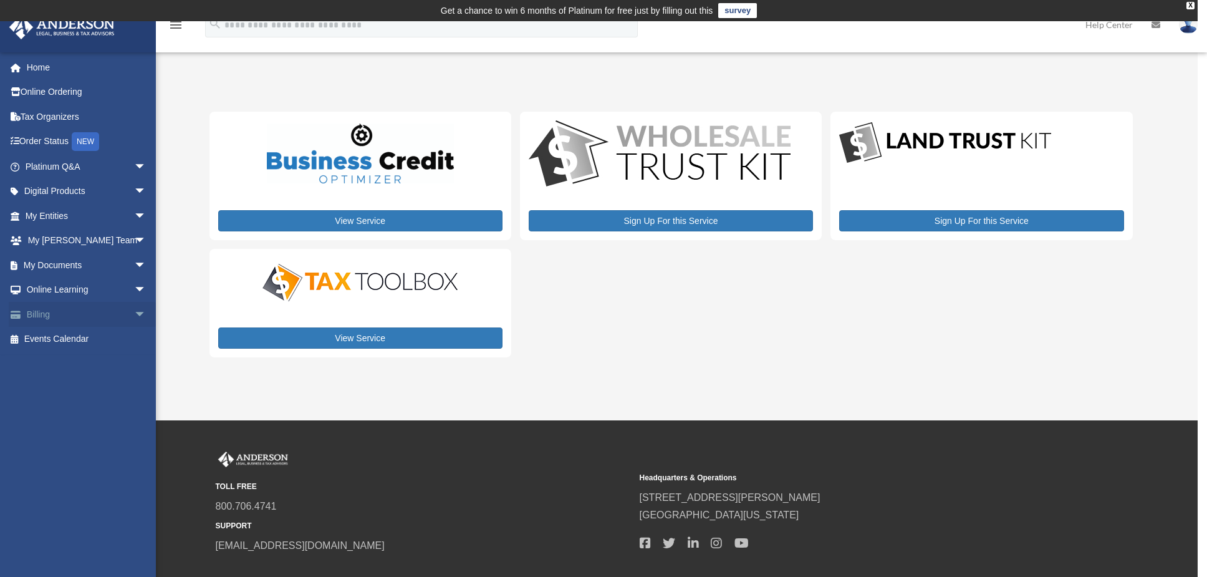
click at [134, 315] on span "arrow_drop_down" at bounding box center [146, 315] width 25 height 26
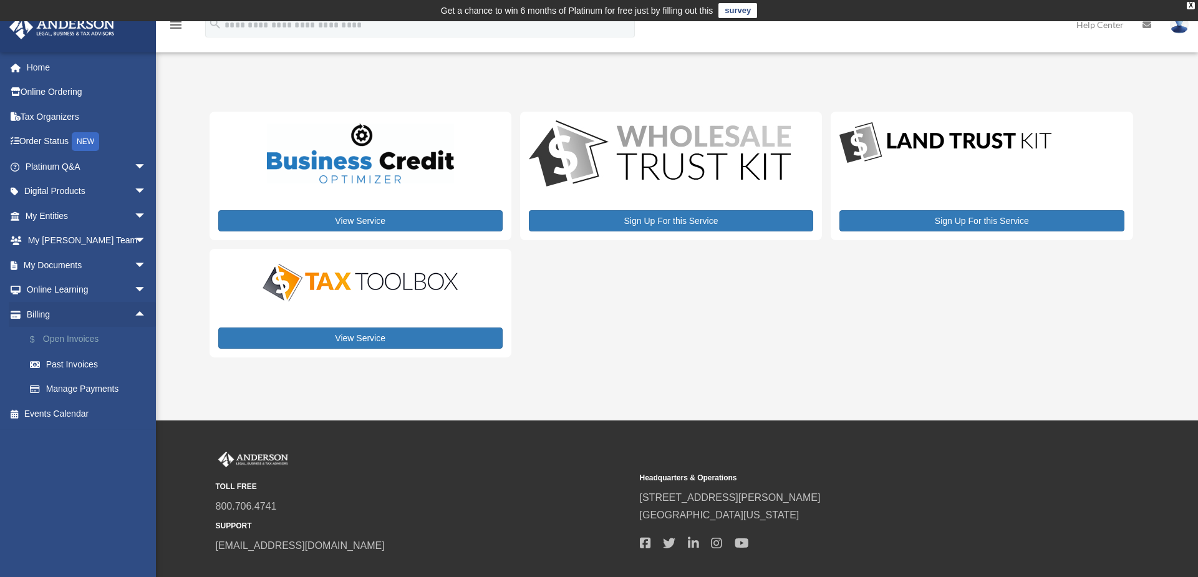
click at [91, 340] on link "$ Open Invoices" at bounding box center [91, 340] width 148 height 26
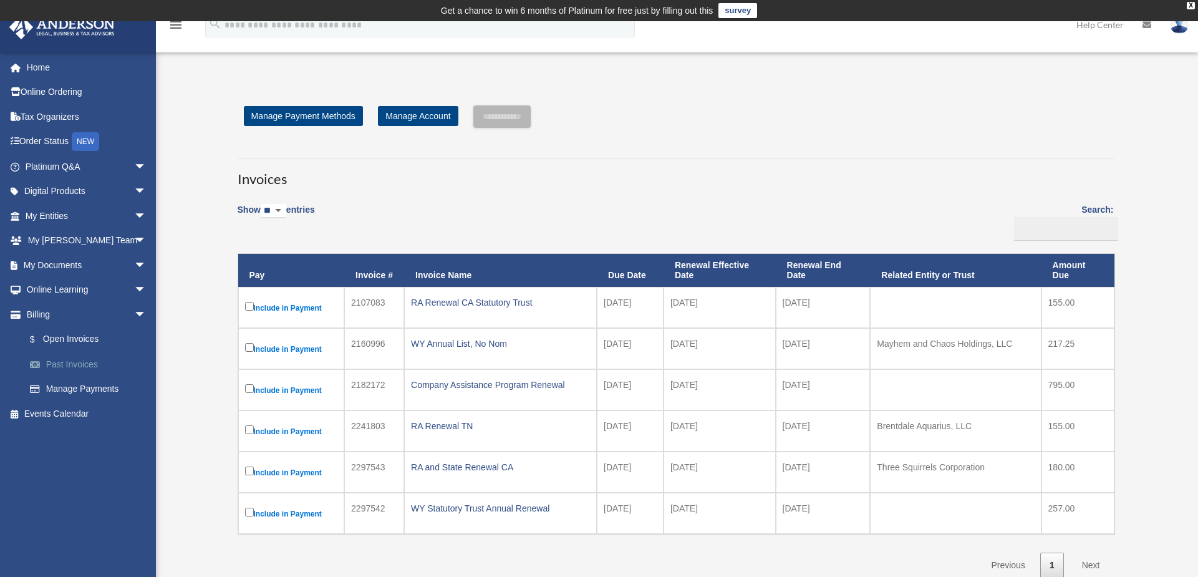
click at [83, 365] on link "Past Invoices" at bounding box center [91, 364] width 148 height 25
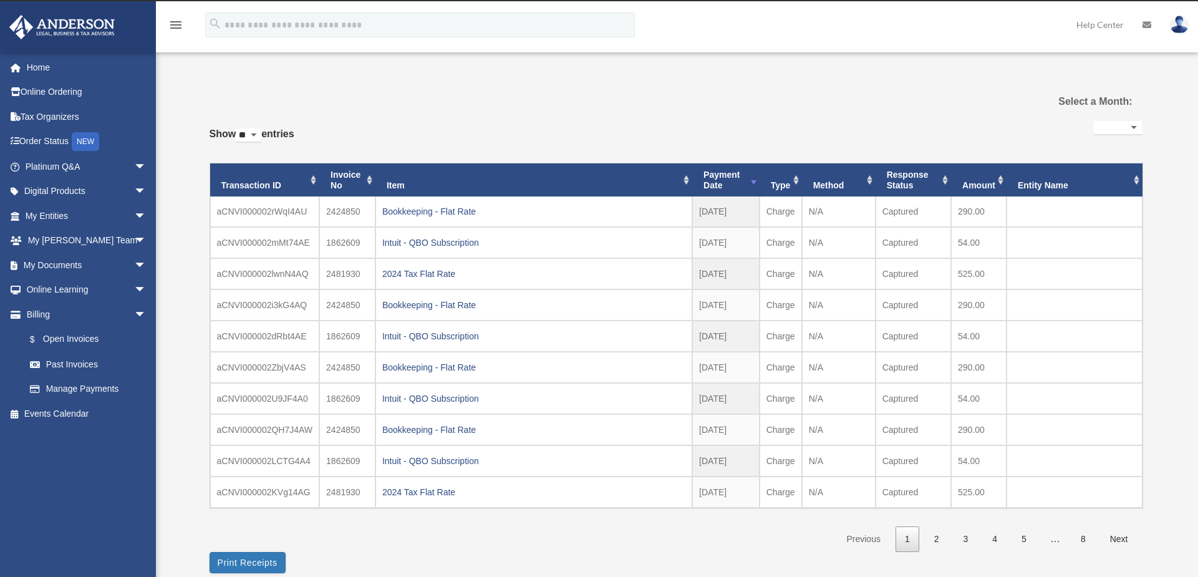
select select
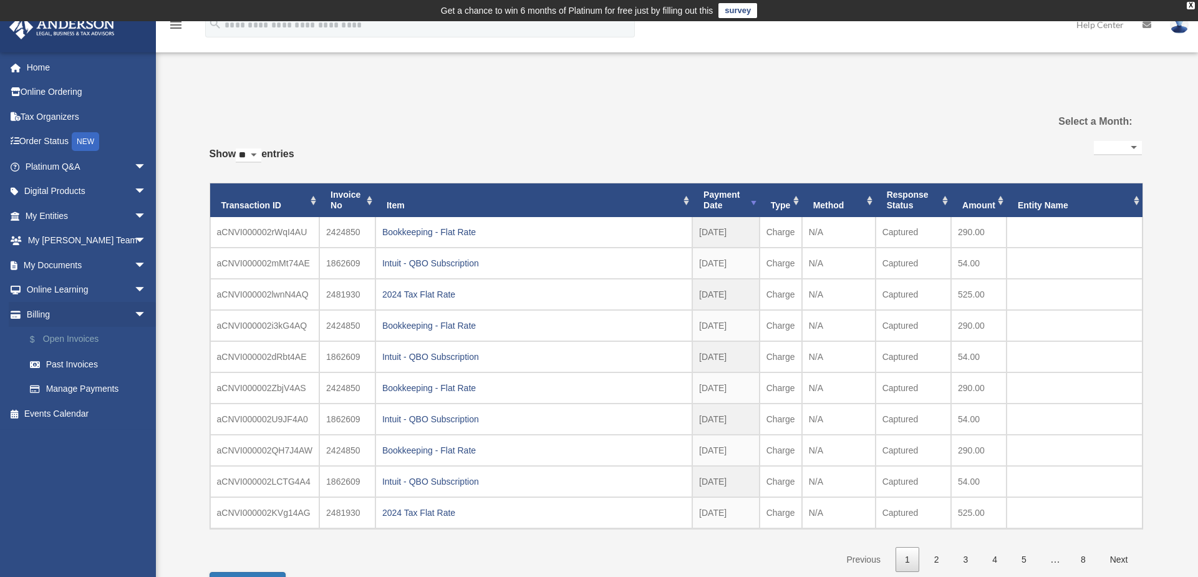
click at [80, 339] on link "$ Open Invoices" at bounding box center [91, 340] width 148 height 26
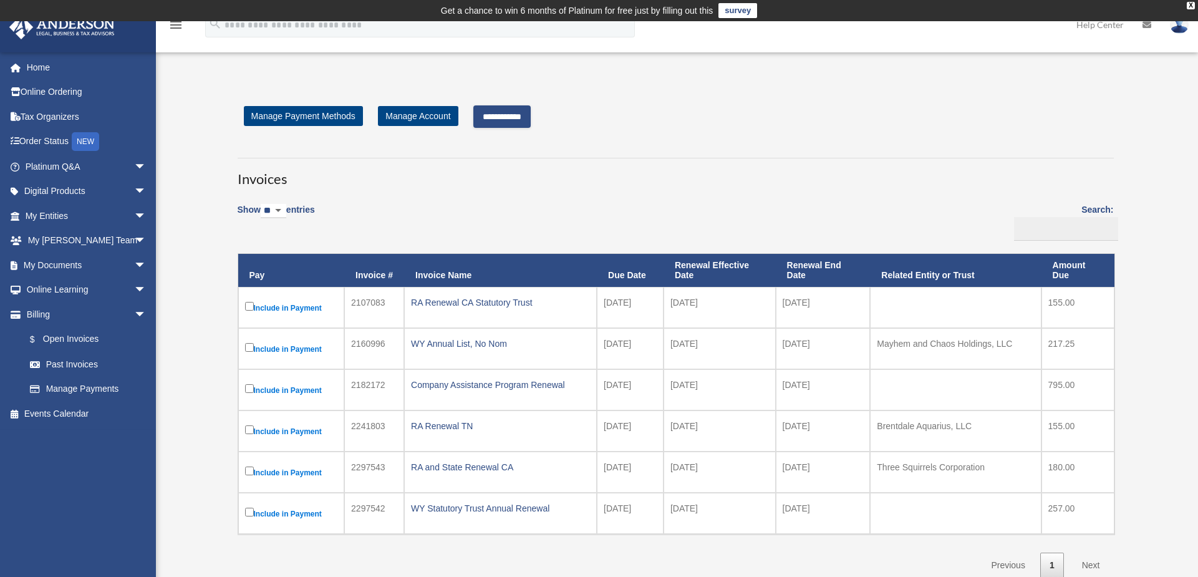
click at [517, 121] on input "**********" at bounding box center [501, 116] width 57 height 22
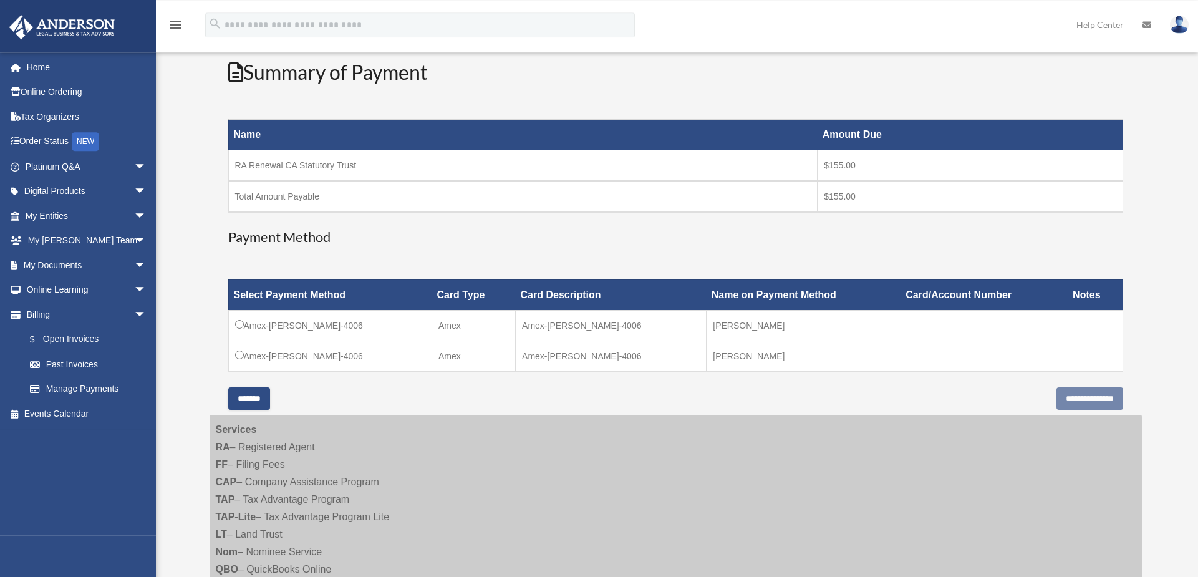
scroll to position [170, 0]
click at [1074, 401] on input "**********" at bounding box center [1089, 397] width 67 height 22
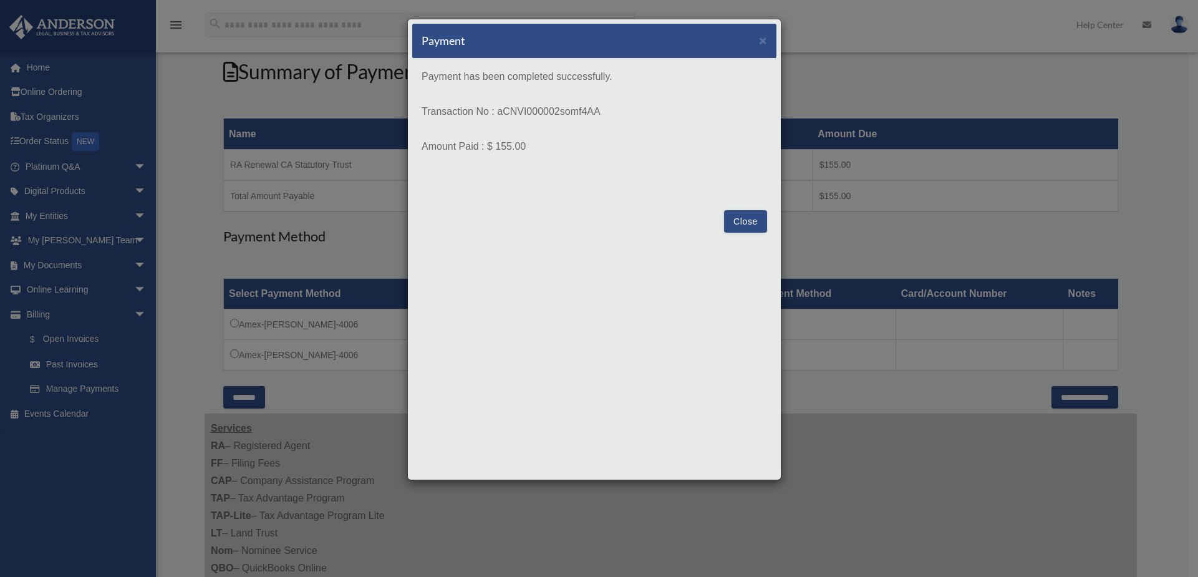
click at [762, 221] on button "Close" at bounding box center [745, 221] width 43 height 22
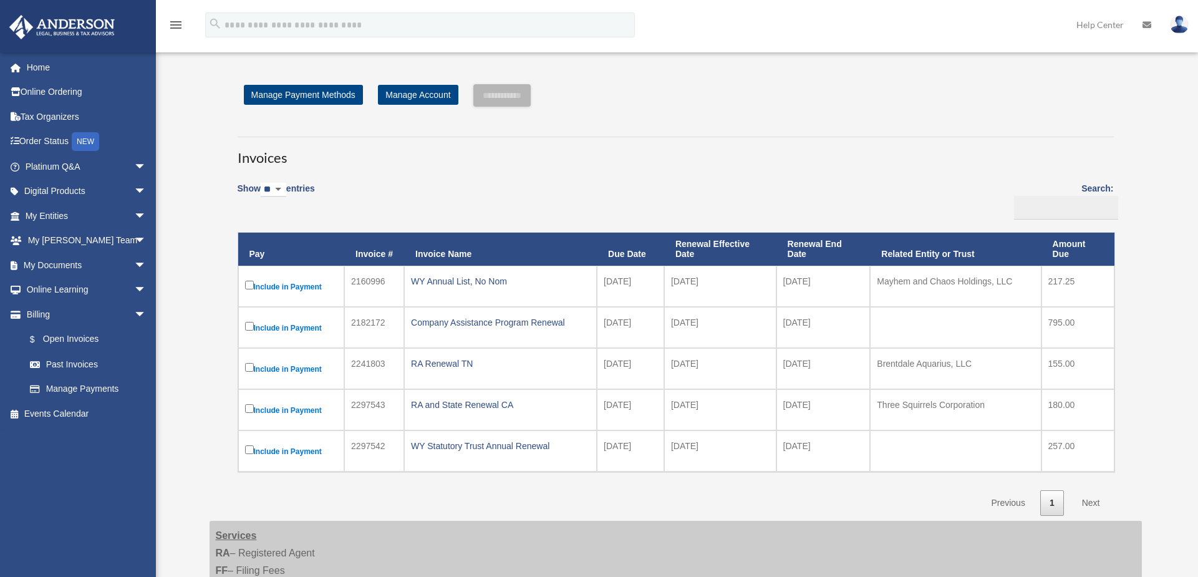
scroll to position [170, 0]
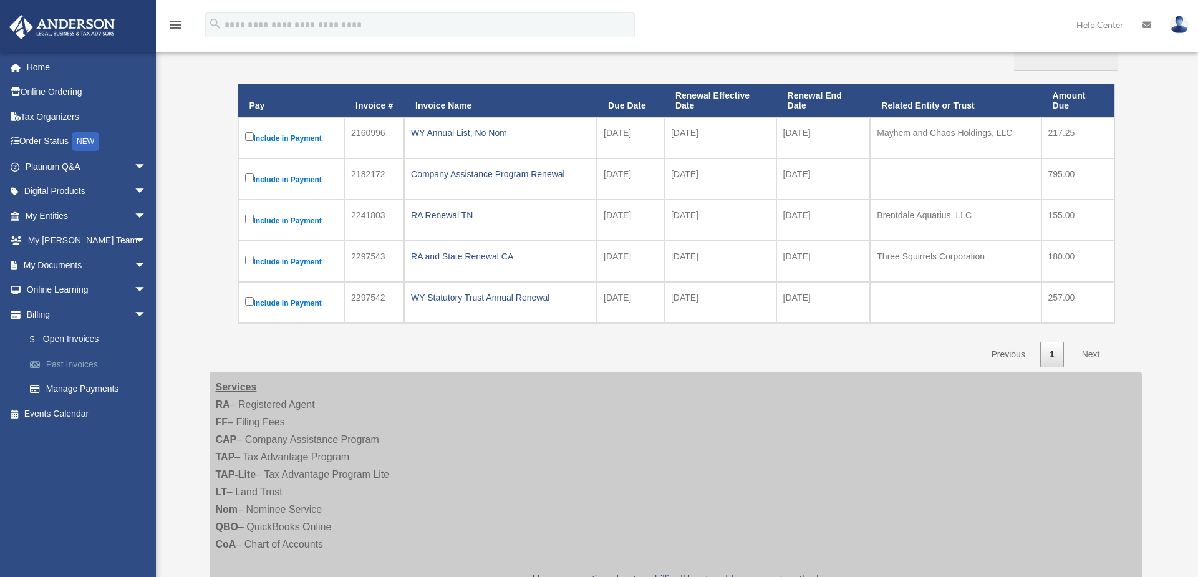
click at [92, 363] on link "Past Invoices" at bounding box center [91, 364] width 148 height 25
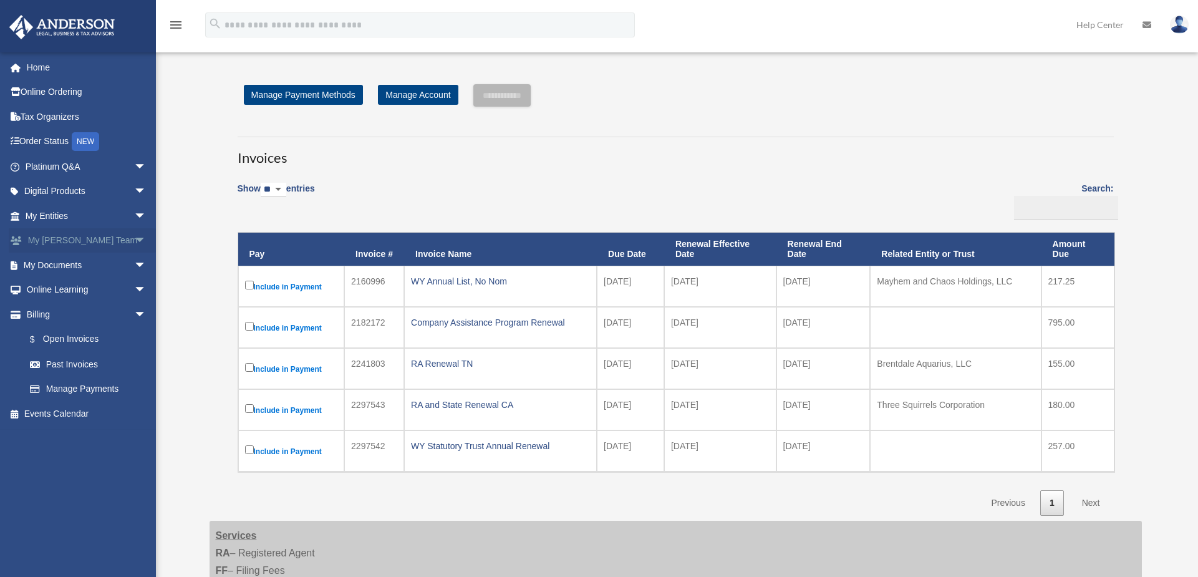
scroll to position [170, 0]
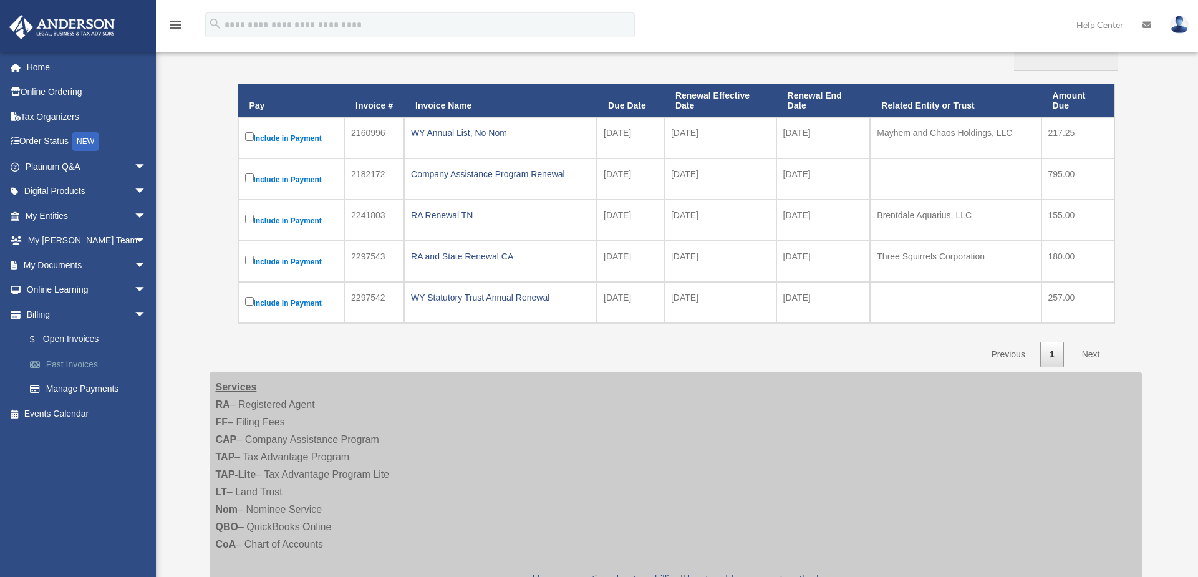
click at [84, 360] on link "Past Invoices" at bounding box center [91, 364] width 148 height 25
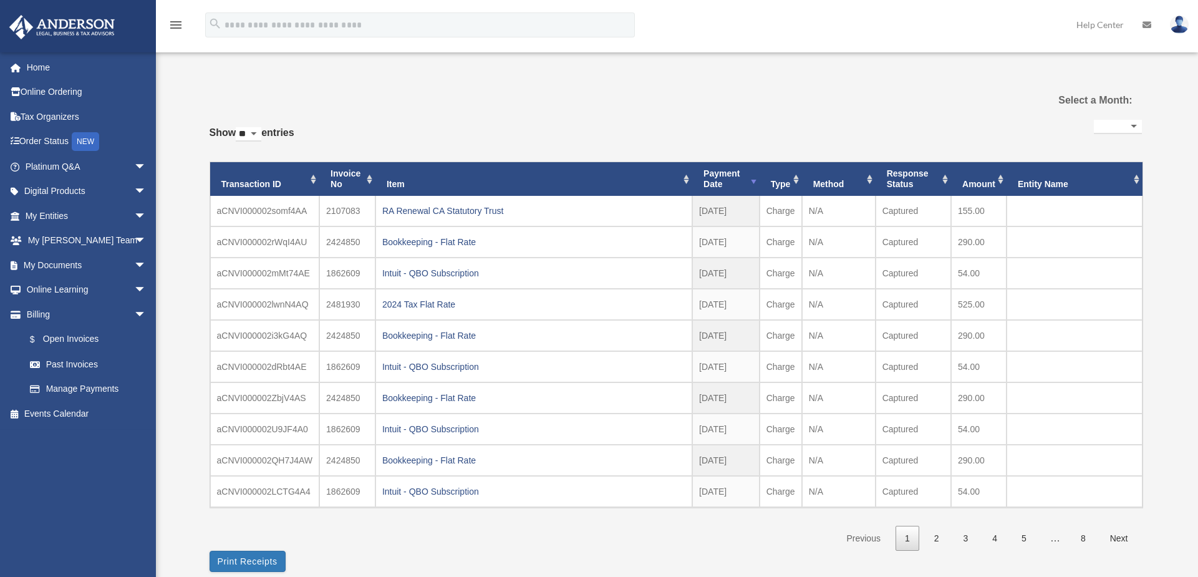
select select
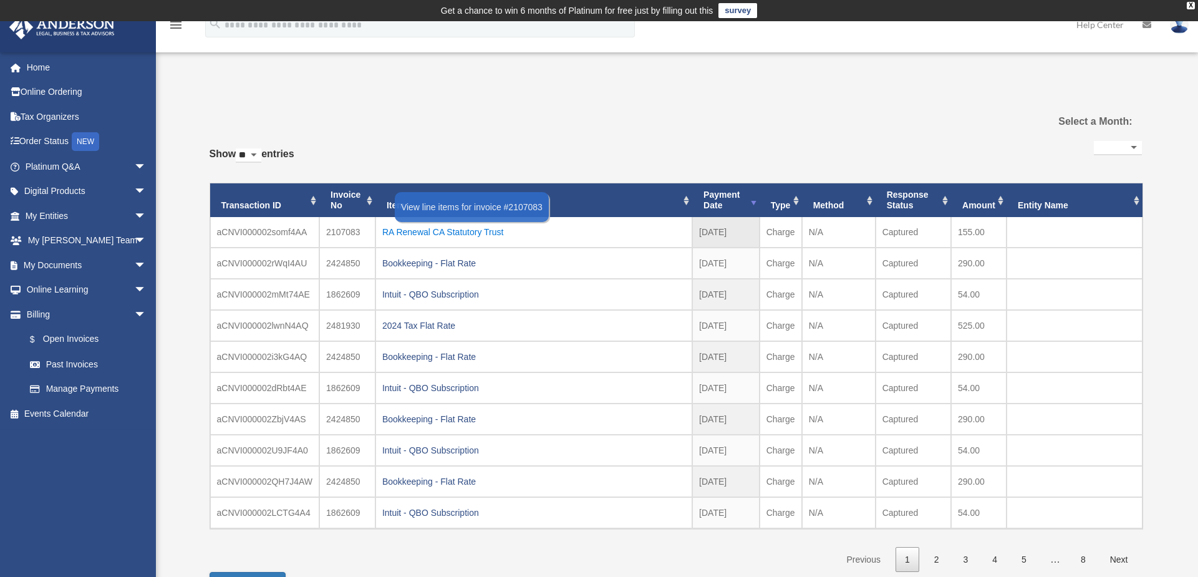
click at [474, 228] on div "RA Renewal CA Statutory Trust" at bounding box center [533, 231] width 303 height 17
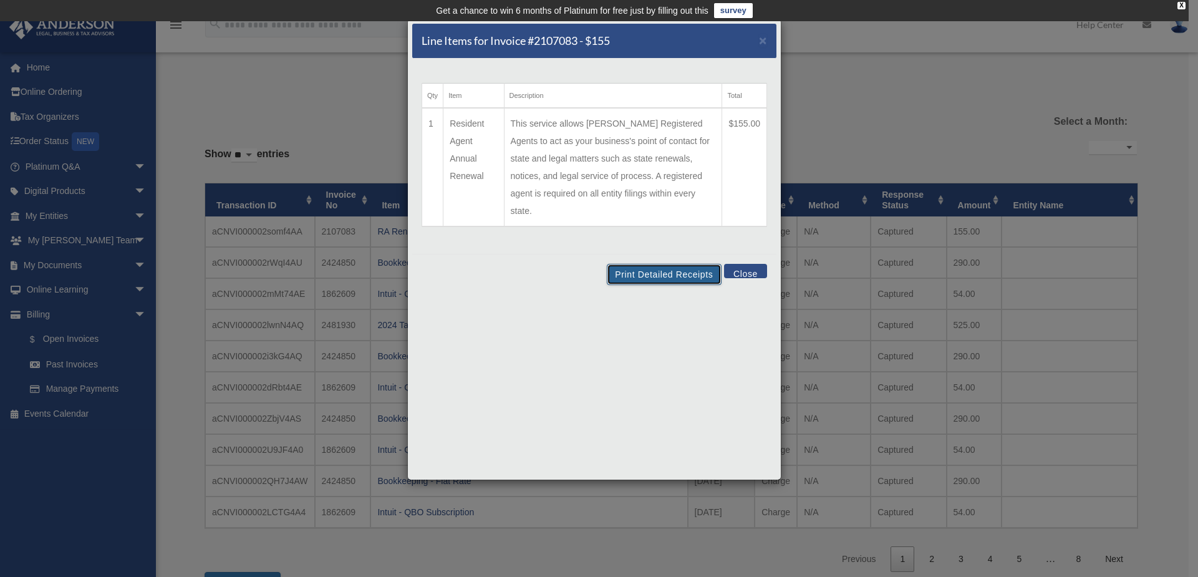
click at [652, 264] on button "Print Detailed Receipts" at bounding box center [664, 274] width 114 height 21
click at [748, 264] on button "Close" at bounding box center [745, 271] width 43 height 14
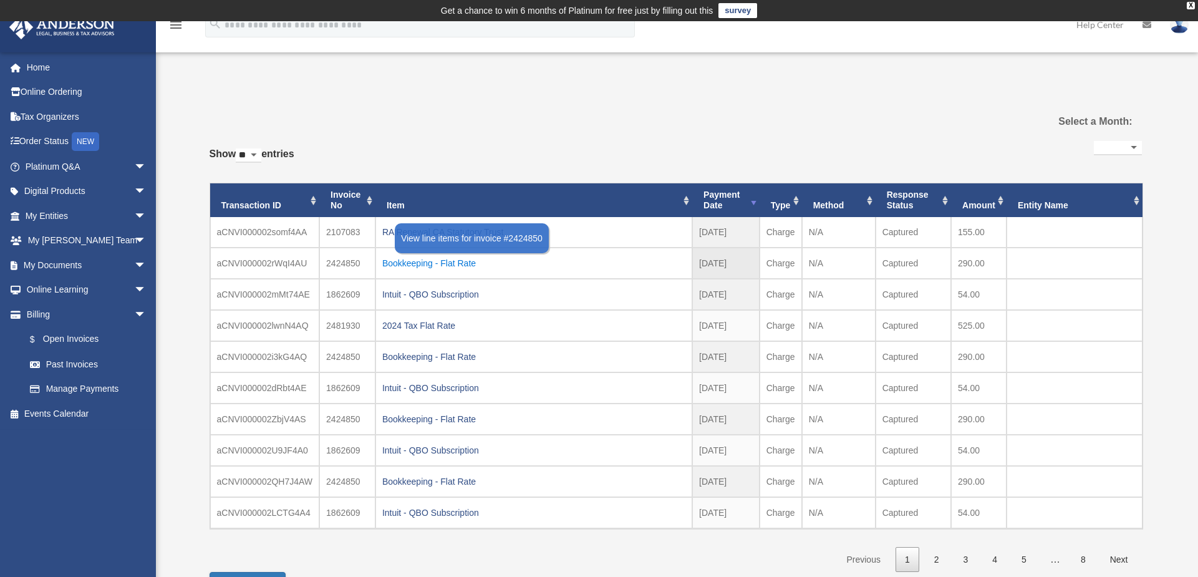
click at [398, 261] on div "Bookkeeping - Flat Rate" at bounding box center [533, 262] width 303 height 17
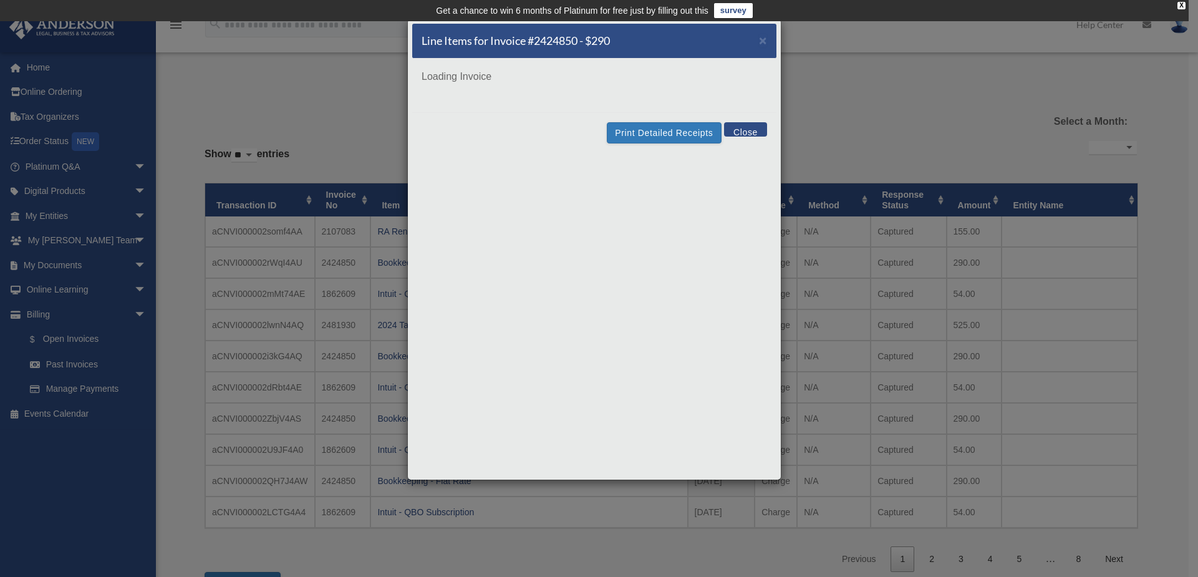
click at [647, 112] on div "Loading Invoice" at bounding box center [594, 86] width 364 height 54
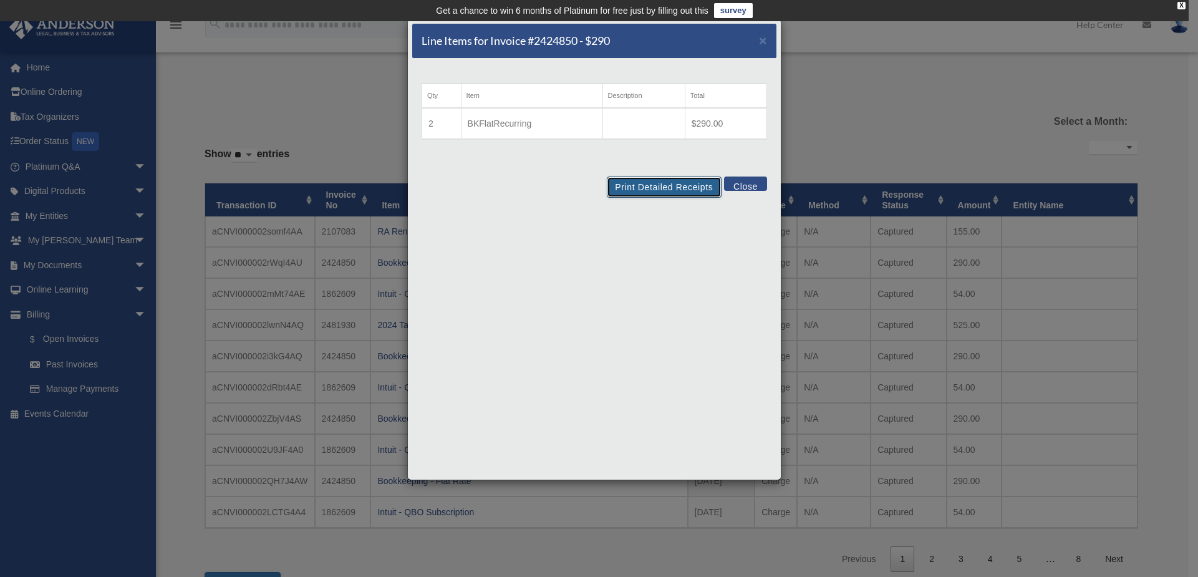
click at [665, 191] on button "Print Detailed Receipts" at bounding box center [664, 186] width 114 height 21
click at [742, 188] on button "Close" at bounding box center [745, 183] width 43 height 14
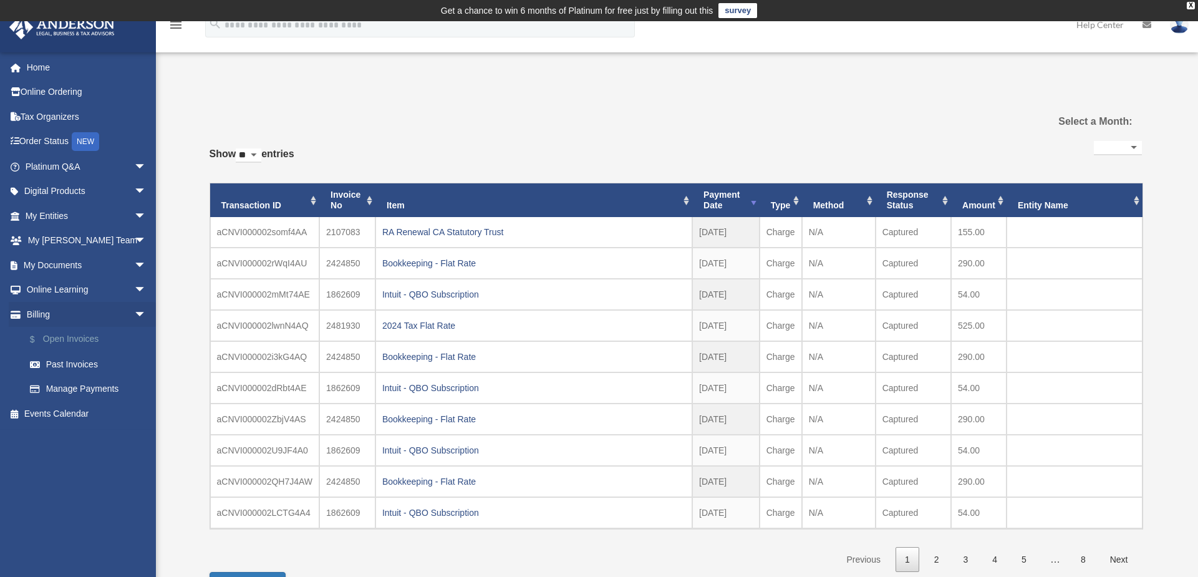
click at [46, 346] on link "$ Open Invoices" at bounding box center [91, 340] width 148 height 26
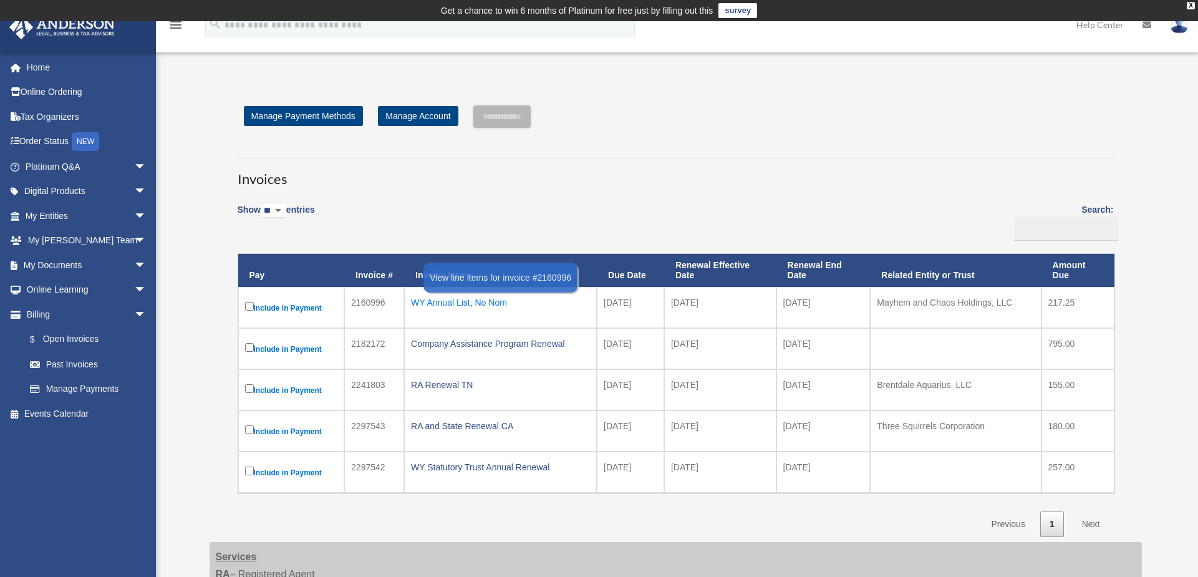
click at [487, 303] on div "WY Annual List, No Nom" at bounding box center [500, 302] width 179 height 17
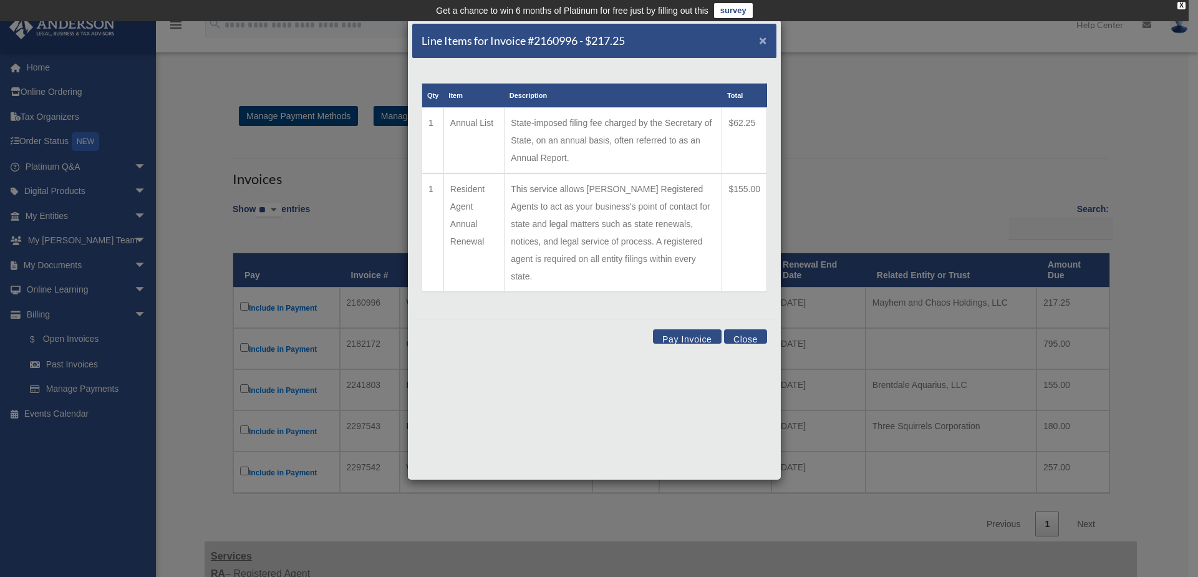
click at [760, 42] on span "×" at bounding box center [763, 40] width 8 height 14
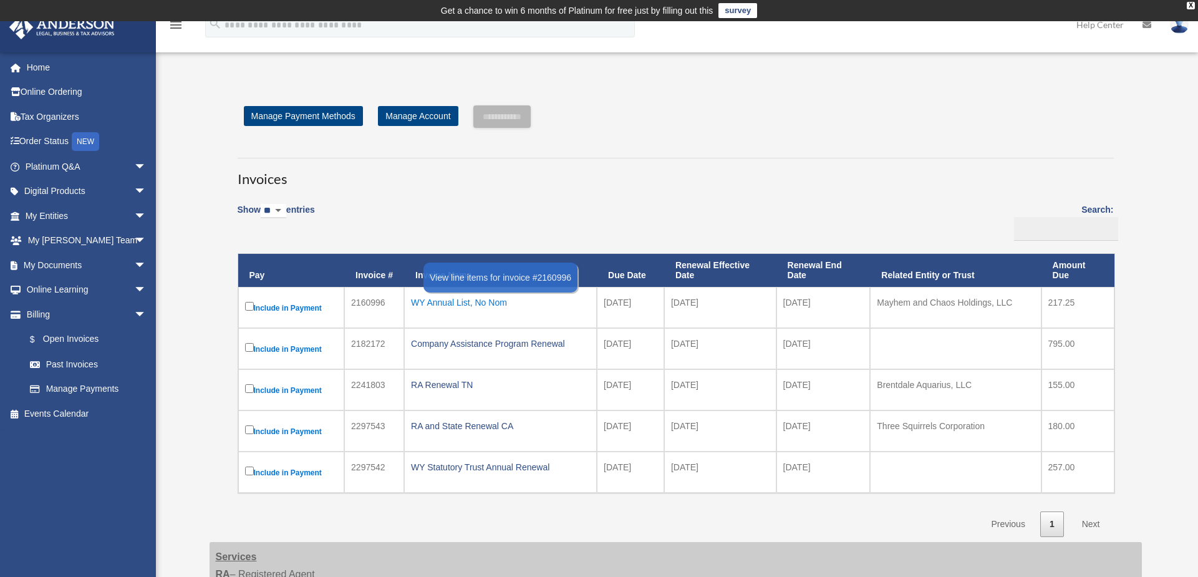
click at [474, 305] on div "WY Annual List, No Nom" at bounding box center [500, 302] width 179 height 17
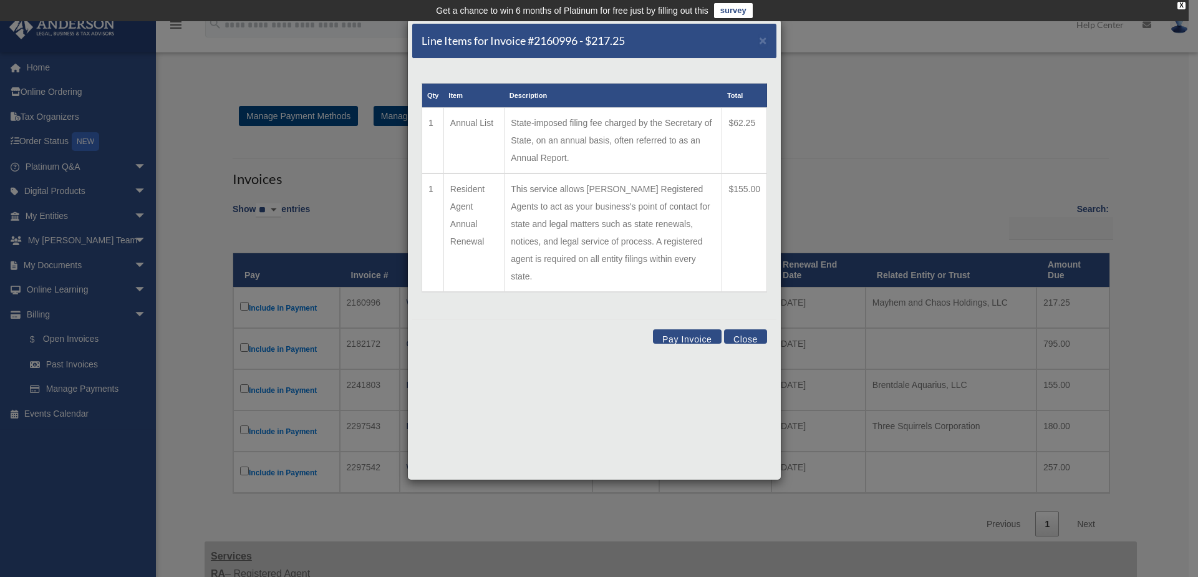
click at [744, 329] on button "Close" at bounding box center [745, 336] width 43 height 14
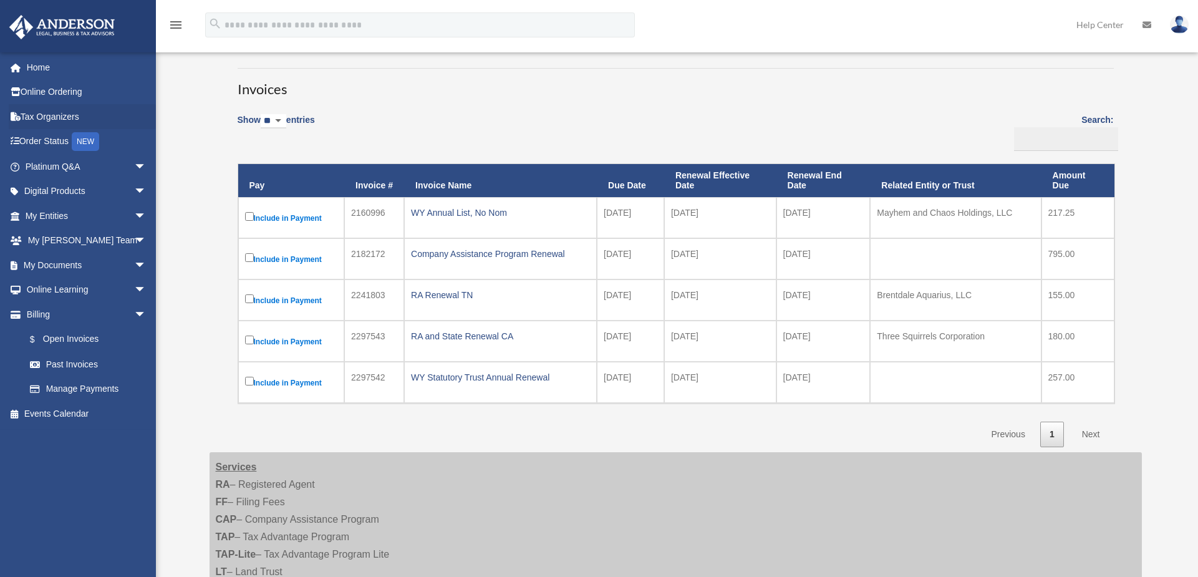
scroll to position [80, 0]
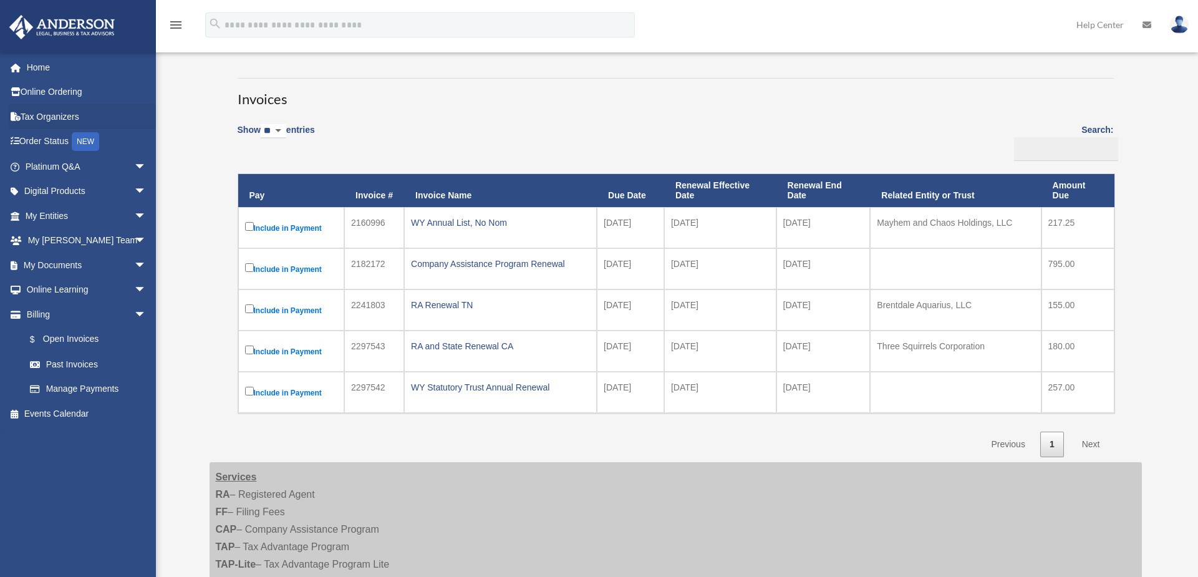
click at [1090, 444] on link "Next" at bounding box center [1090, 444] width 37 height 26
click at [1092, 440] on link "Next" at bounding box center [1090, 444] width 37 height 26
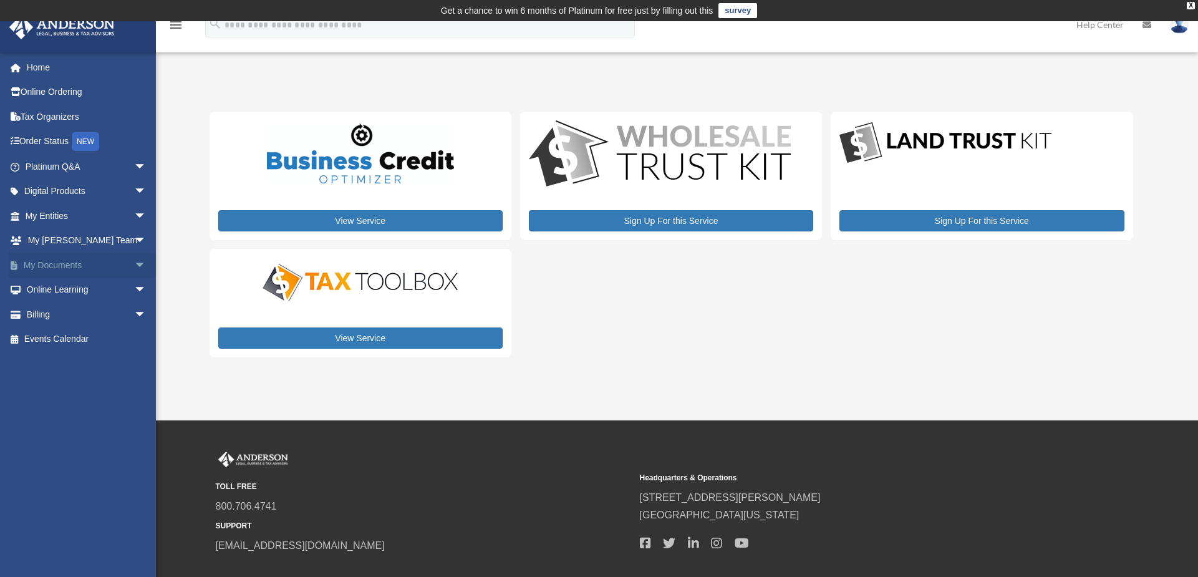
click at [134, 266] on span "arrow_drop_down" at bounding box center [146, 265] width 25 height 26
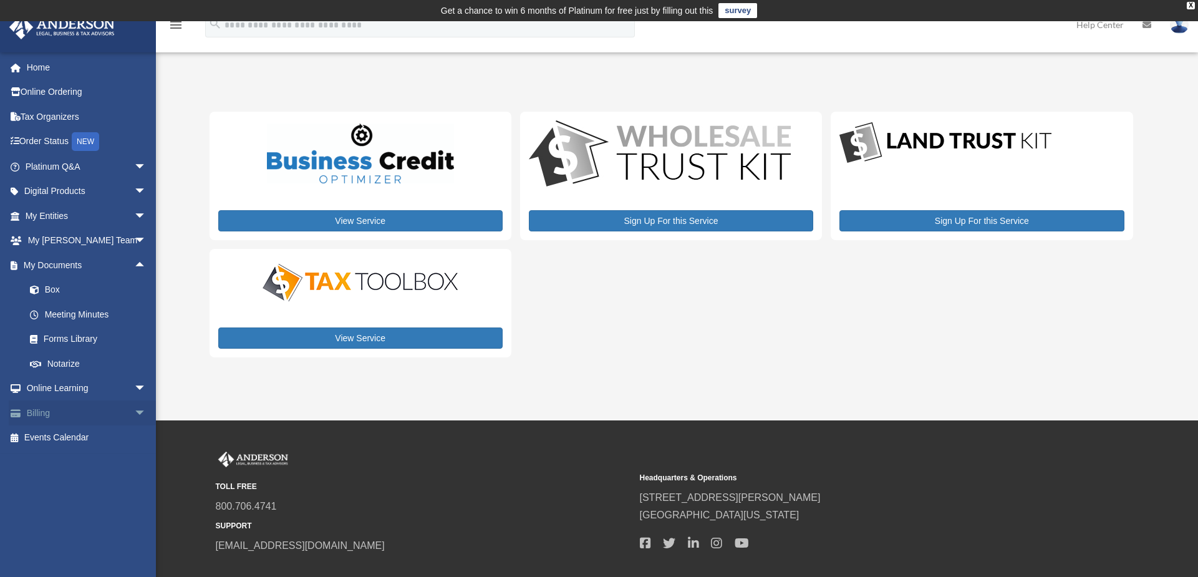
click at [134, 414] on span "arrow_drop_down" at bounding box center [146, 413] width 25 height 26
click at [84, 458] on link "Past Invoices" at bounding box center [91, 462] width 148 height 25
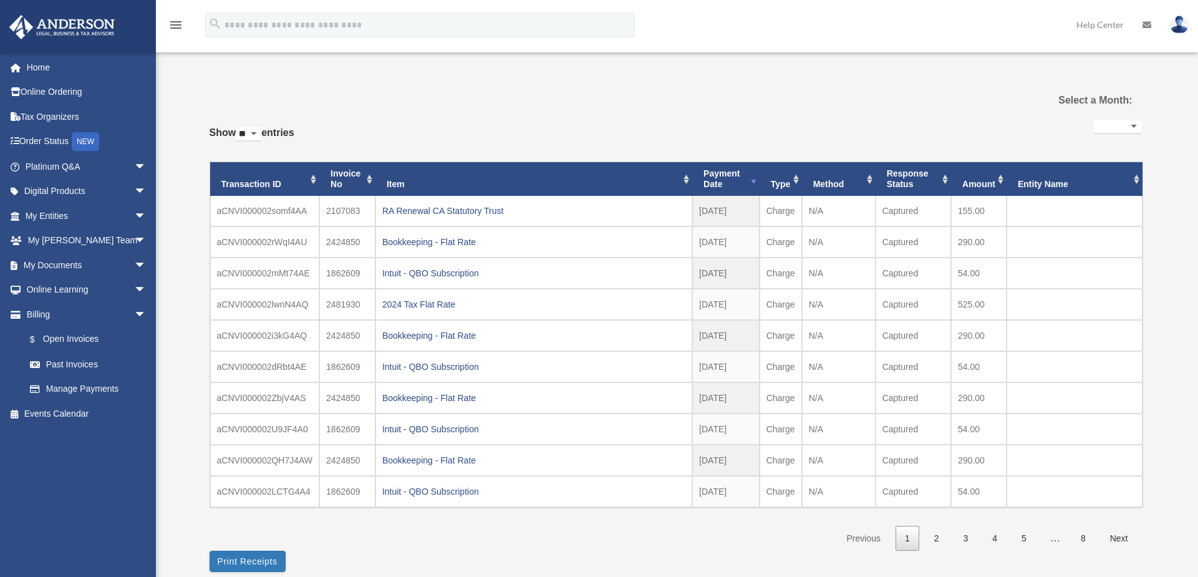
select select
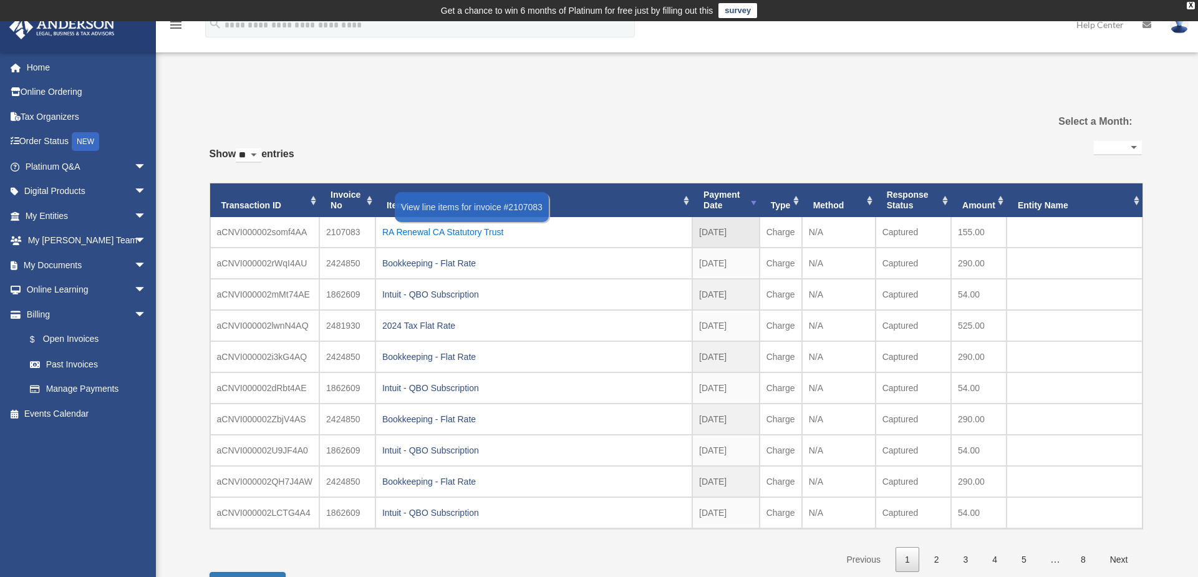
click at [469, 233] on div "RA Renewal CA Statutory Trust" at bounding box center [533, 231] width 303 height 17
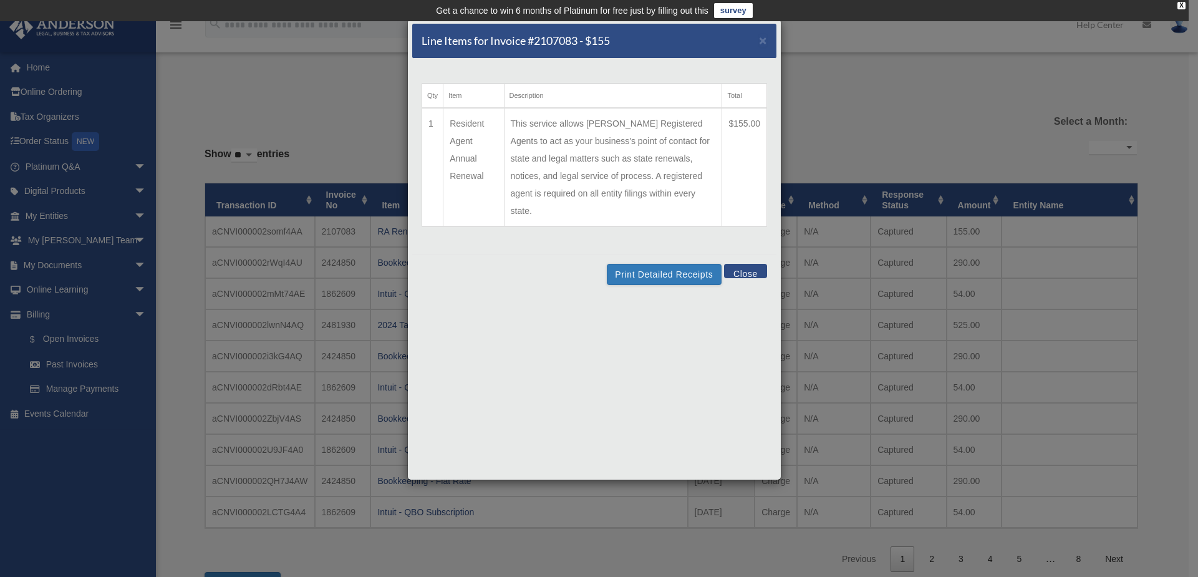
click at [753, 264] on button "Close" at bounding box center [745, 271] width 43 height 14
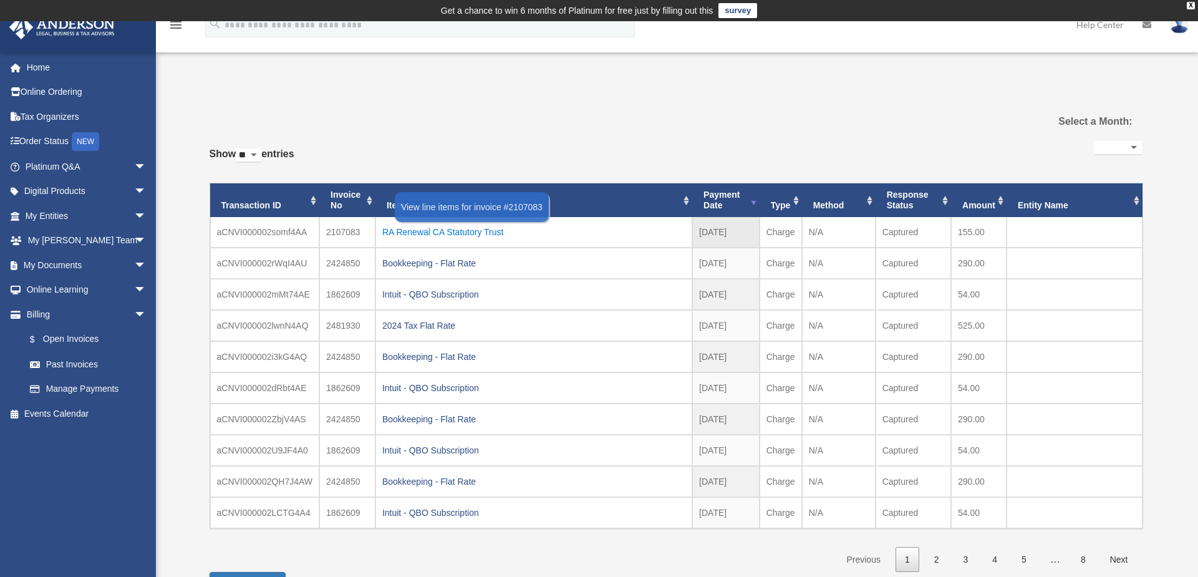
click at [447, 233] on div "RA Renewal CA Statutory Trust" at bounding box center [533, 231] width 303 height 17
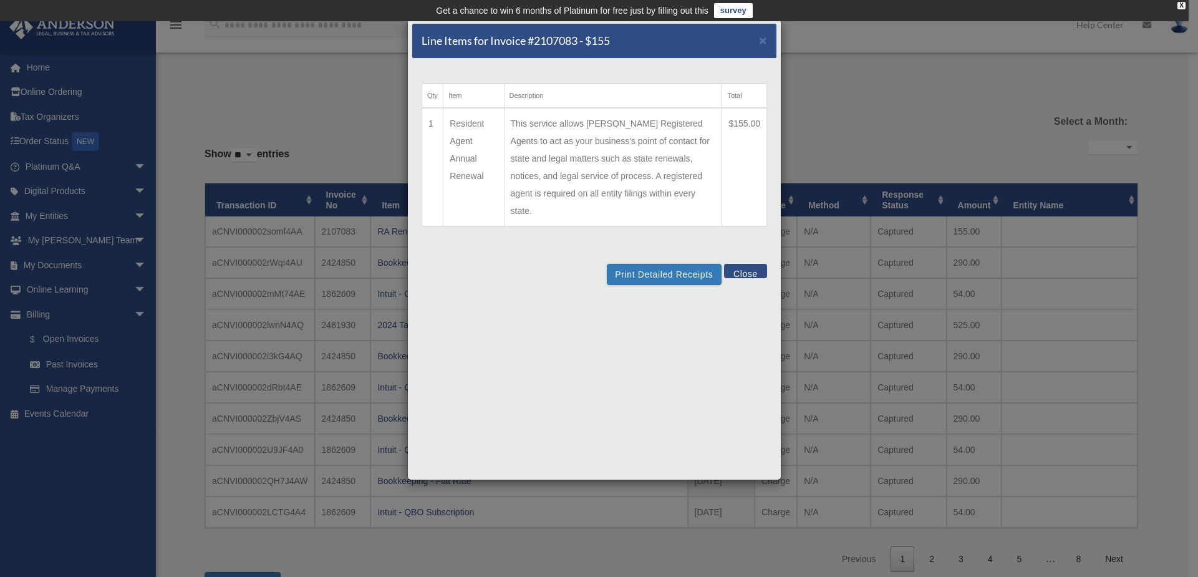
click at [642, 254] on div "Print Detailed Receipts Close" at bounding box center [594, 274] width 364 height 41
click at [646, 264] on button "Print Detailed Receipts" at bounding box center [664, 274] width 114 height 21
click at [744, 264] on button "Close" at bounding box center [745, 271] width 43 height 14
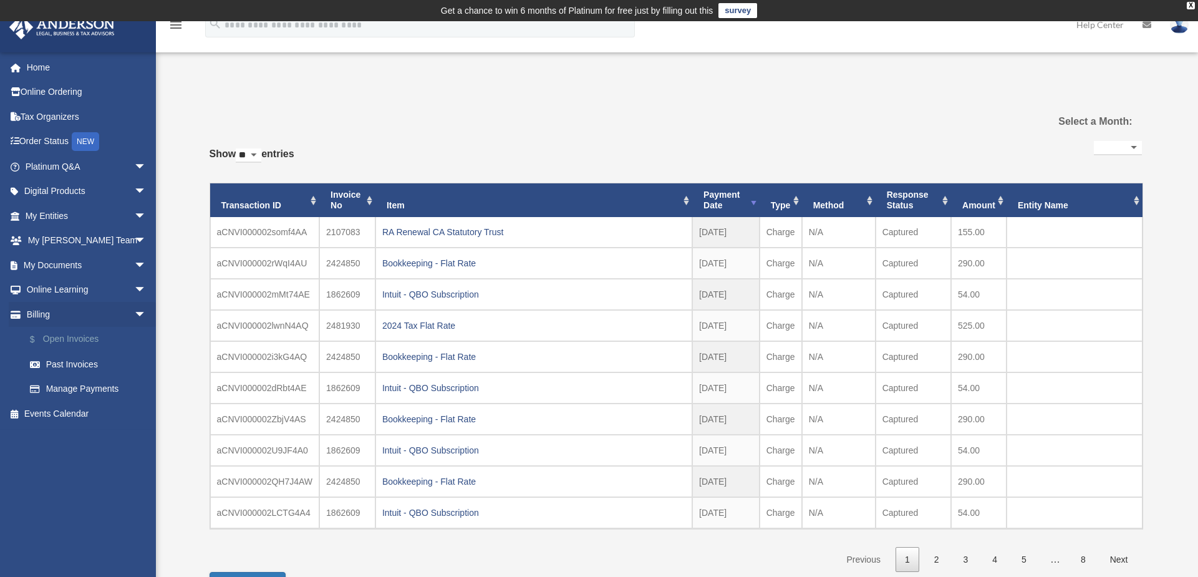
click at [62, 340] on link "$ Open Invoices" at bounding box center [91, 340] width 148 height 26
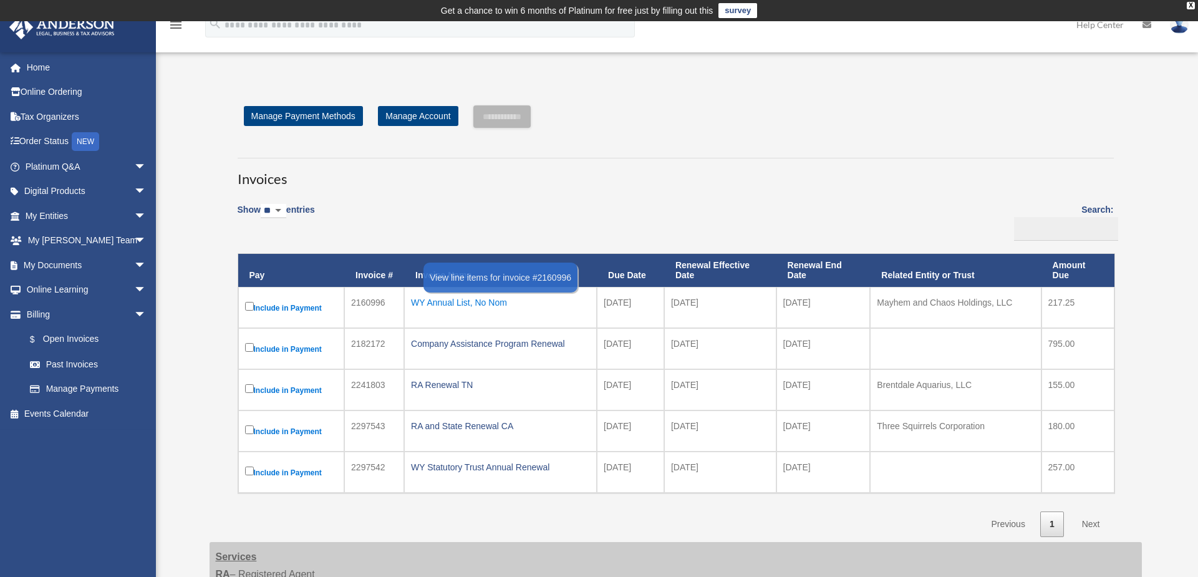
click at [460, 305] on div "WY Annual List, No Nom" at bounding box center [500, 302] width 179 height 17
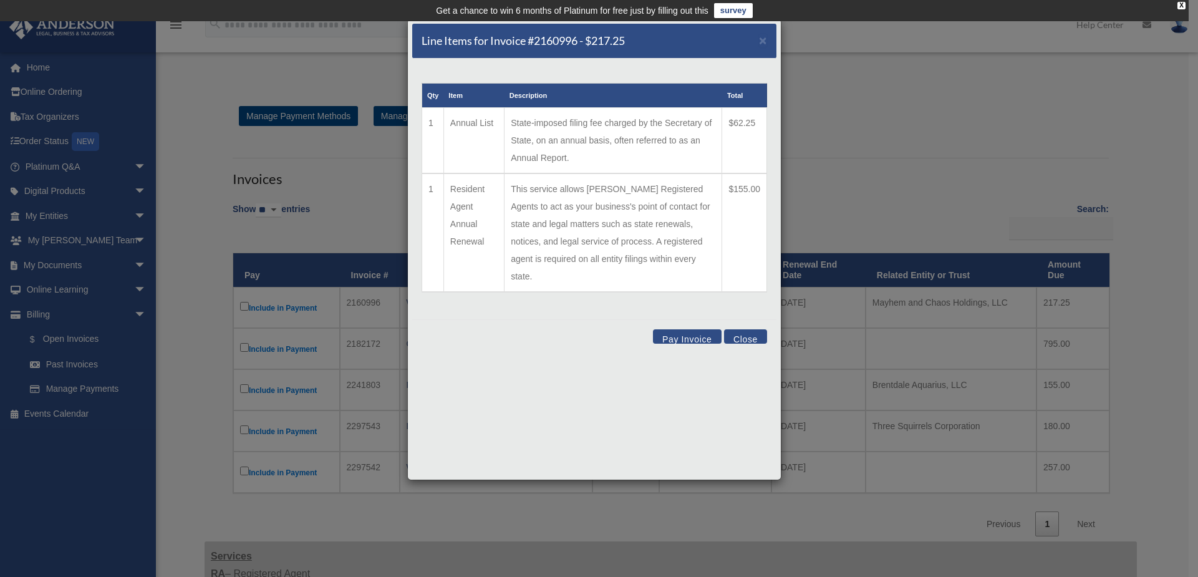
click at [737, 329] on button "Close" at bounding box center [745, 336] width 43 height 14
